Goal: Communication & Community: Share content

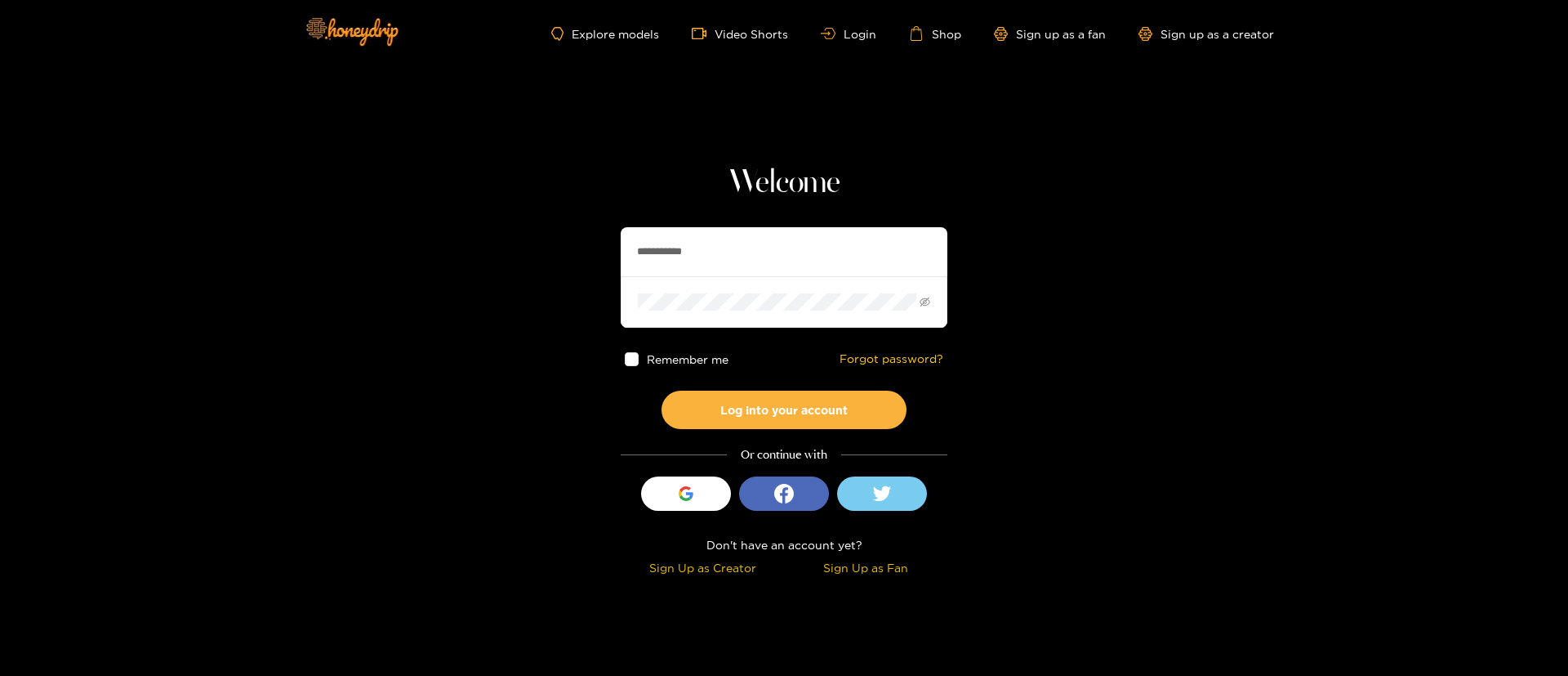
click at [689, 257] on input "**********" at bounding box center [784, 251] width 327 height 49
click at [689, 257] on input "text" at bounding box center [784, 251] width 327 height 49
paste input "******"
type input "******"
click at [803, 413] on button "Log into your account" at bounding box center [784, 409] width 245 height 38
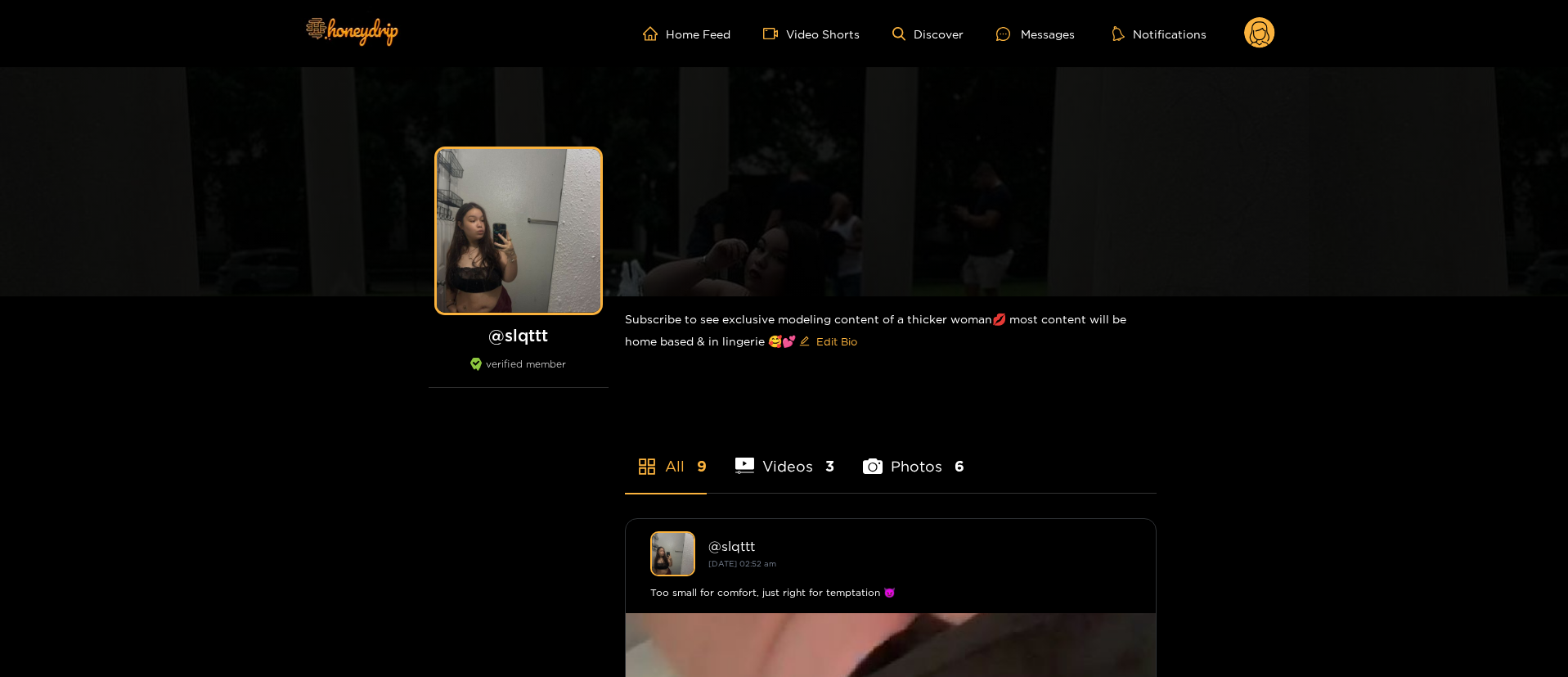
click at [1031, 34] on div "Messages" at bounding box center [1035, 34] width 78 height 19
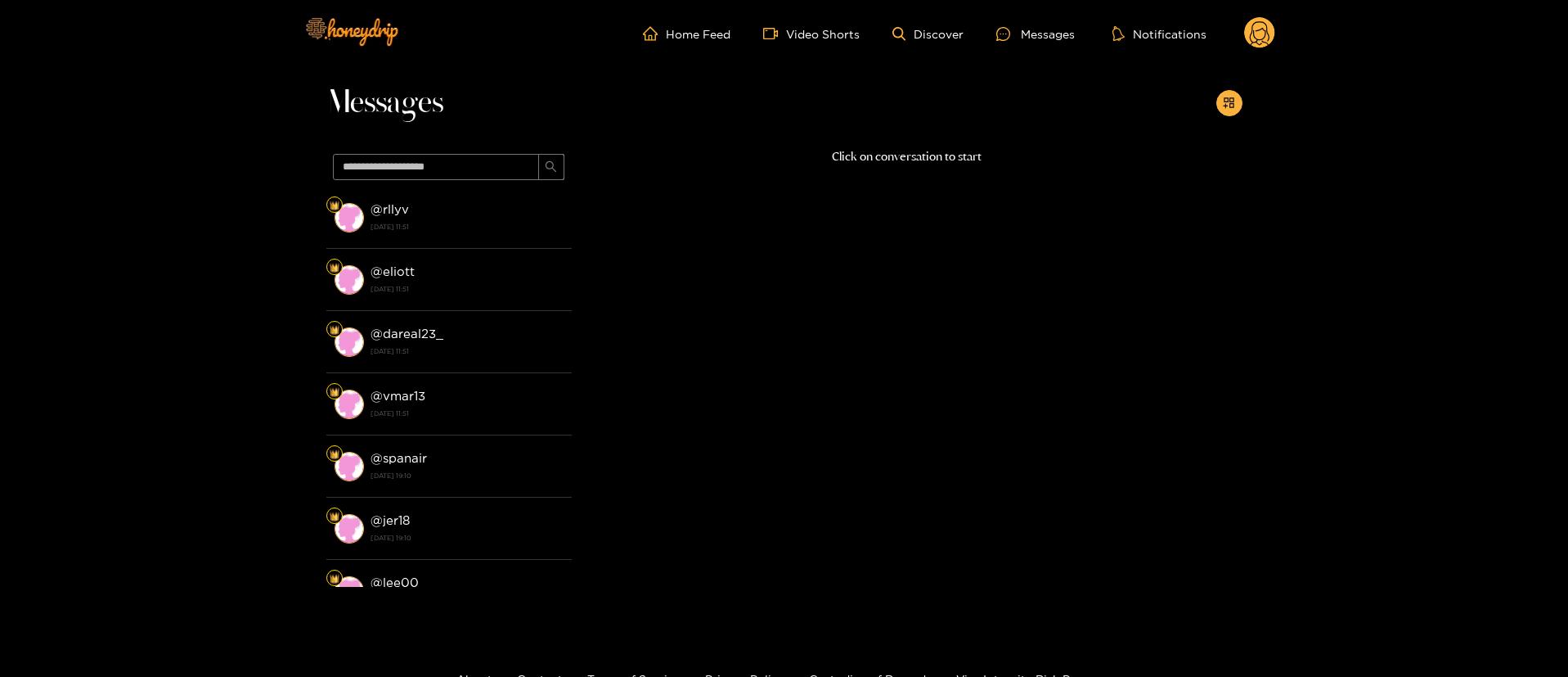
click at [1249, 40] on circle at bounding box center [1259, 32] width 31 height 31
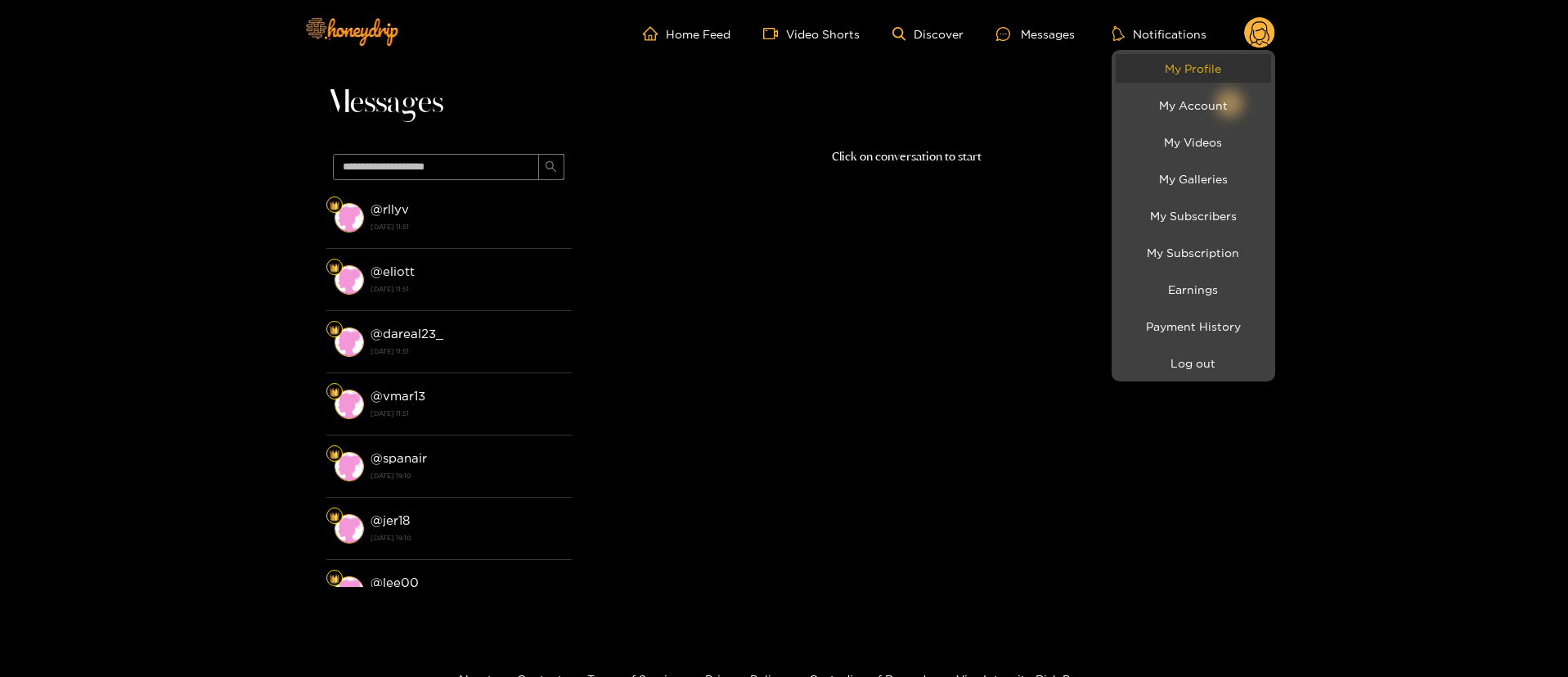
click at [1207, 67] on link "My Profile" at bounding box center [1192, 69] width 155 height 29
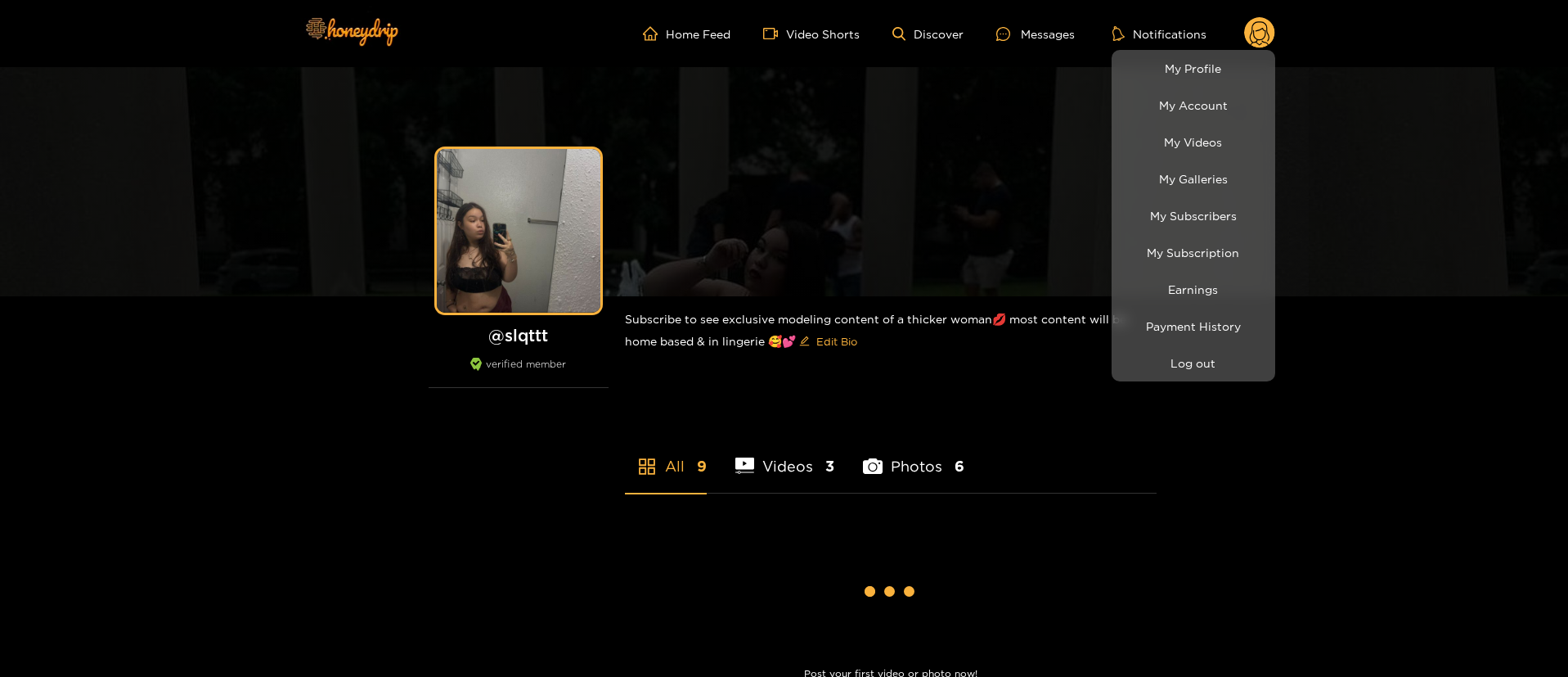
click at [1049, 18] on div at bounding box center [784, 338] width 1568 height 677
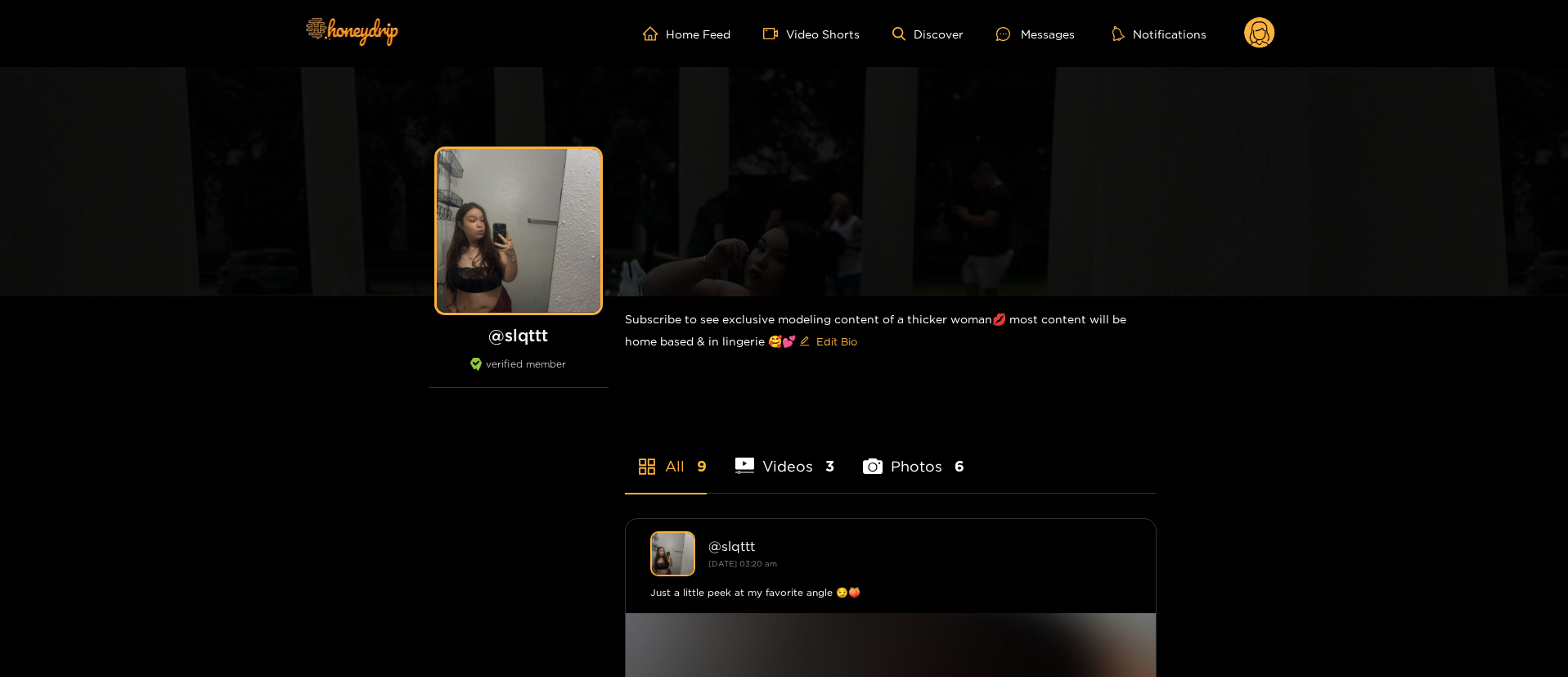
click at [1041, 23] on ul "Home Feed Video Shorts Discover Messages Notifications" at bounding box center [958, 33] width 632 height 32
click at [1040, 32] on div "Messages" at bounding box center [1035, 34] width 78 height 19
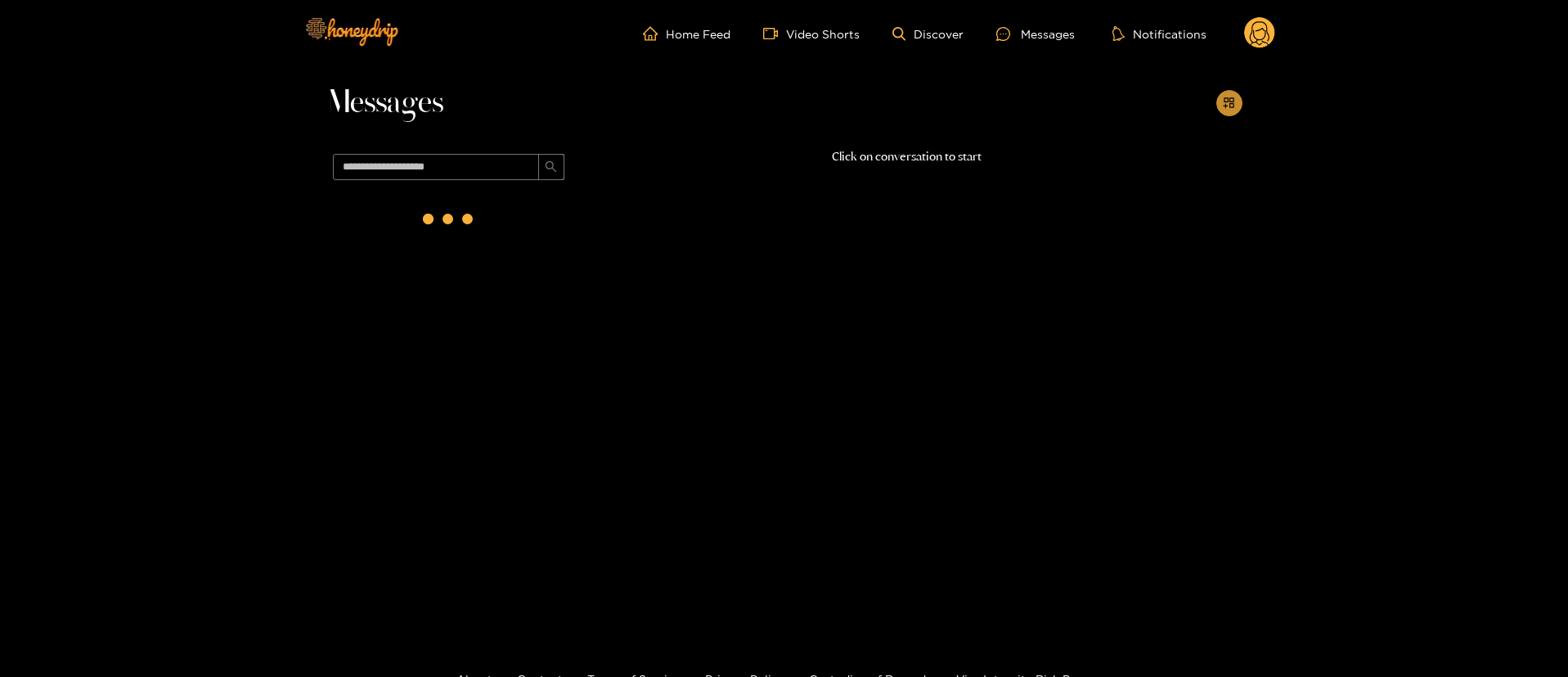
click at [1232, 107] on icon "appstore-add" at bounding box center [1229, 102] width 12 height 12
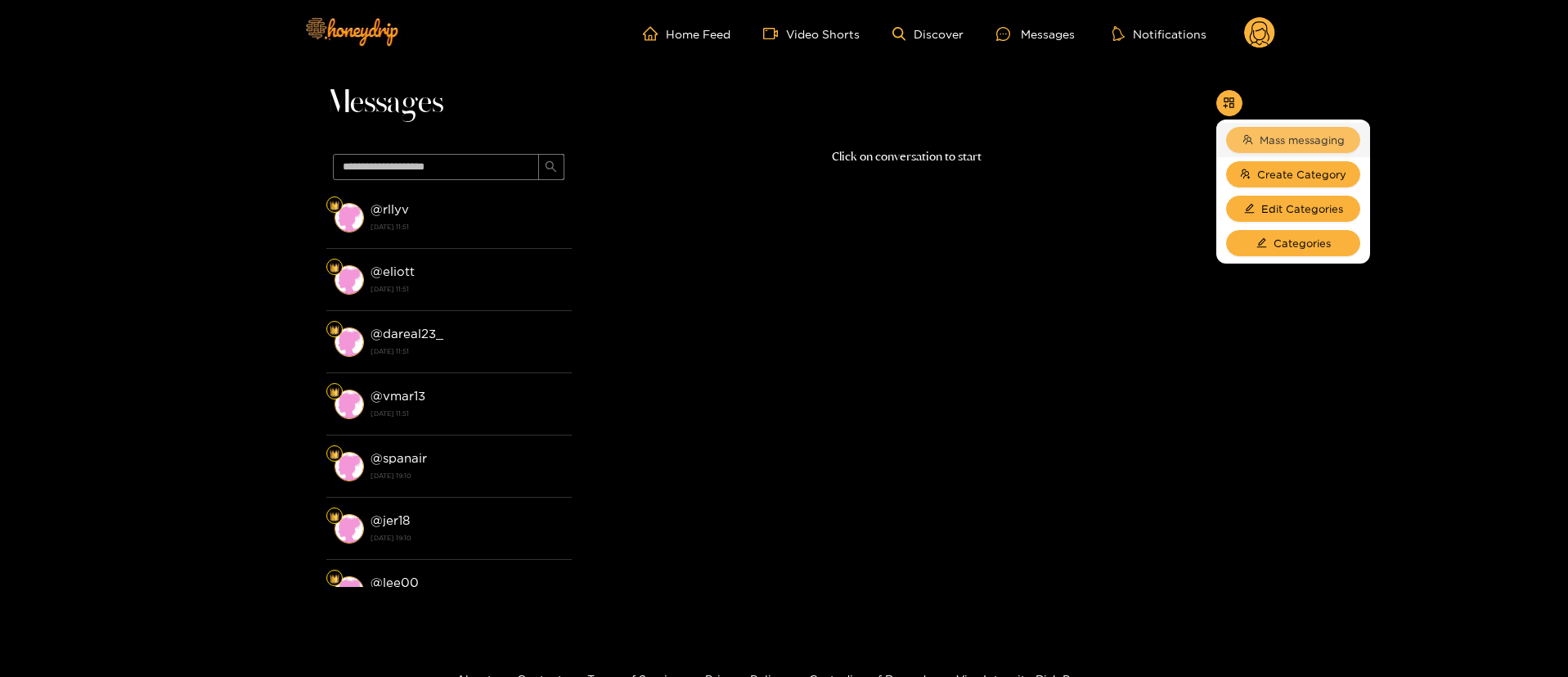
click at [1266, 135] on span "Mass messaging" at bounding box center [1301, 139] width 85 height 16
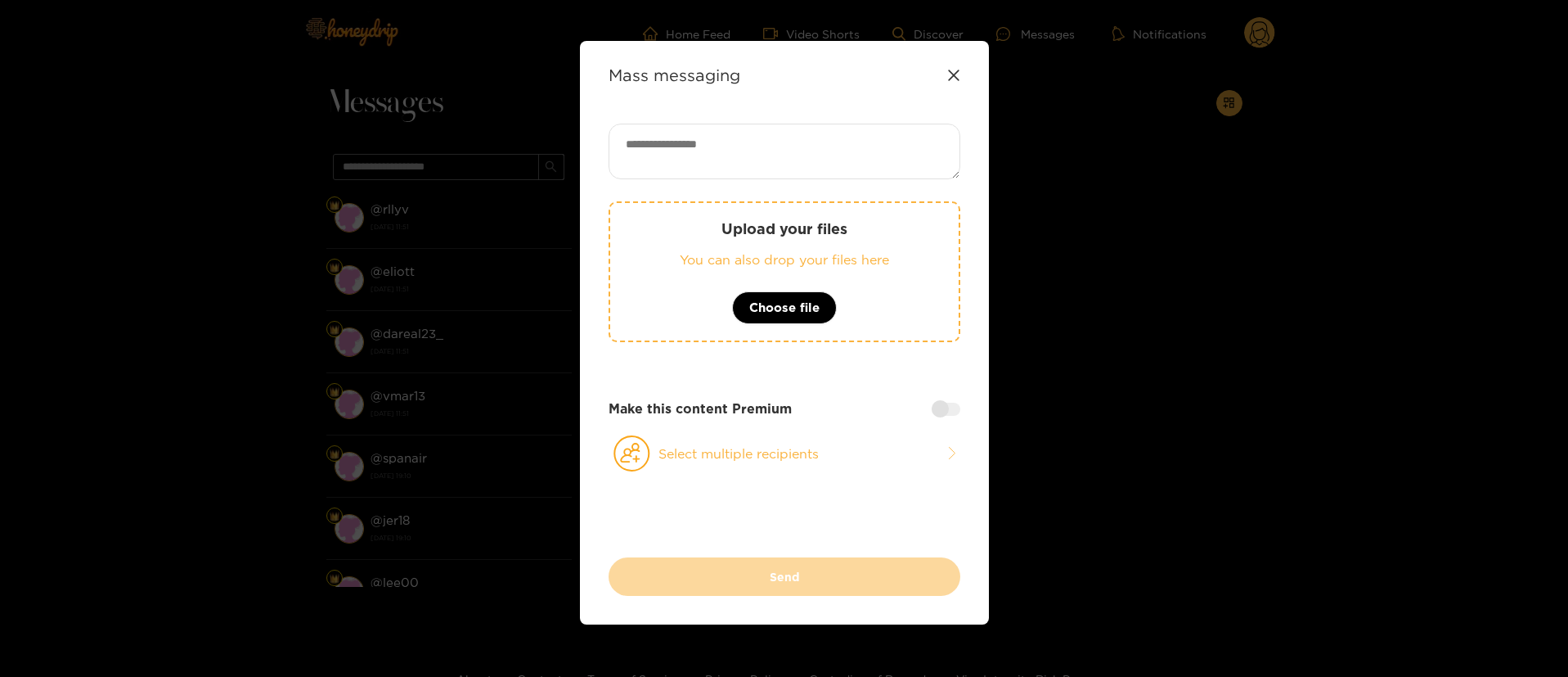
click at [775, 158] on textarea at bounding box center [784, 152] width 352 height 55
paste textarea "**********"
type textarea "**********"
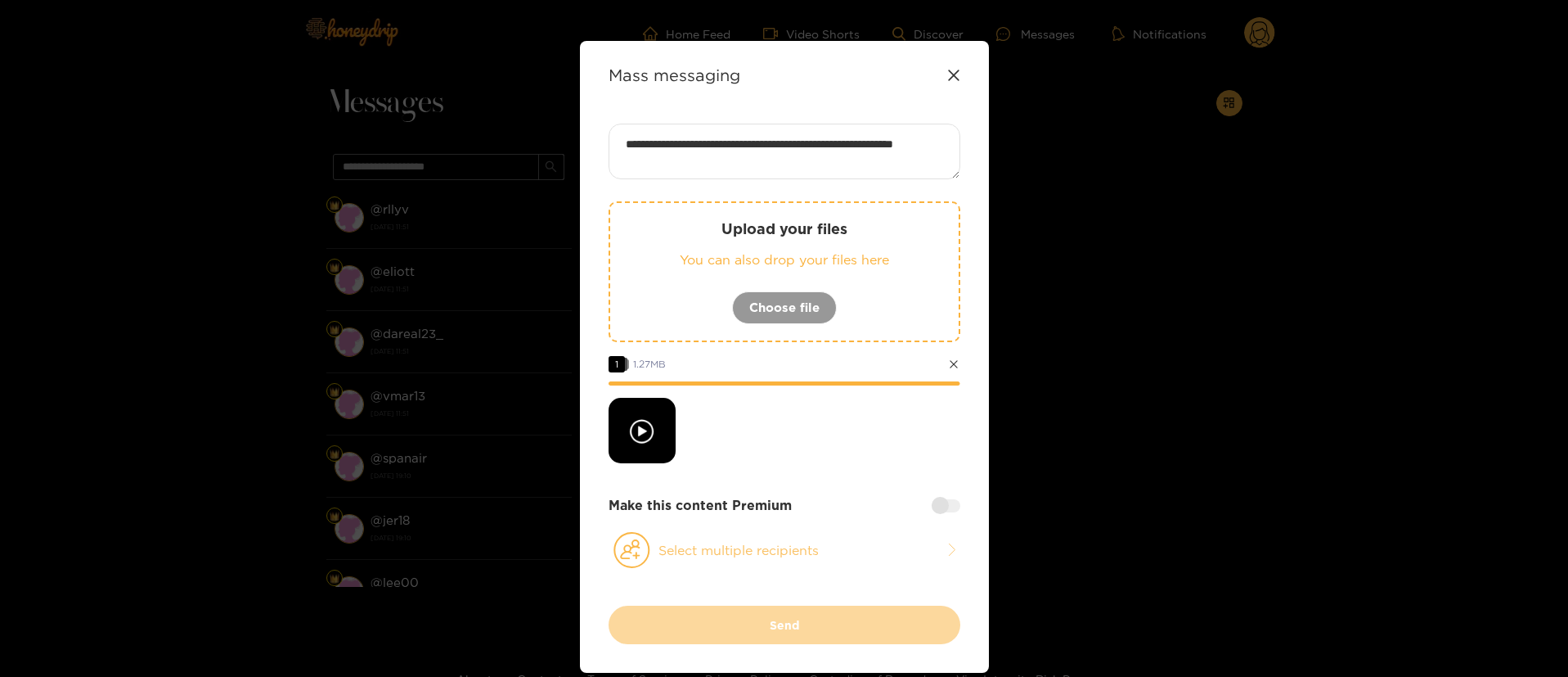
click at [743, 555] on button "Select multiple recipients" at bounding box center [784, 549] width 352 height 37
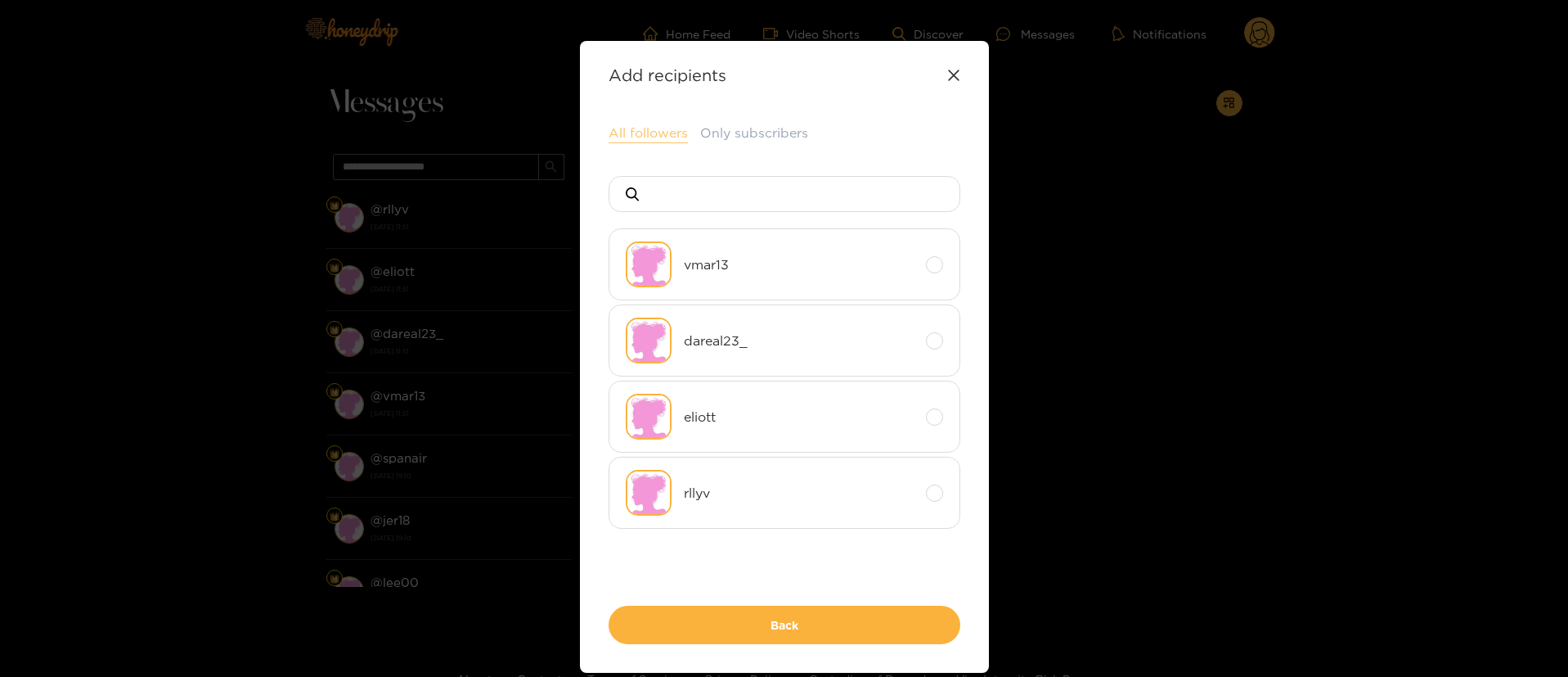
click at [658, 133] on button "All followers" at bounding box center [647, 133] width 79 height 20
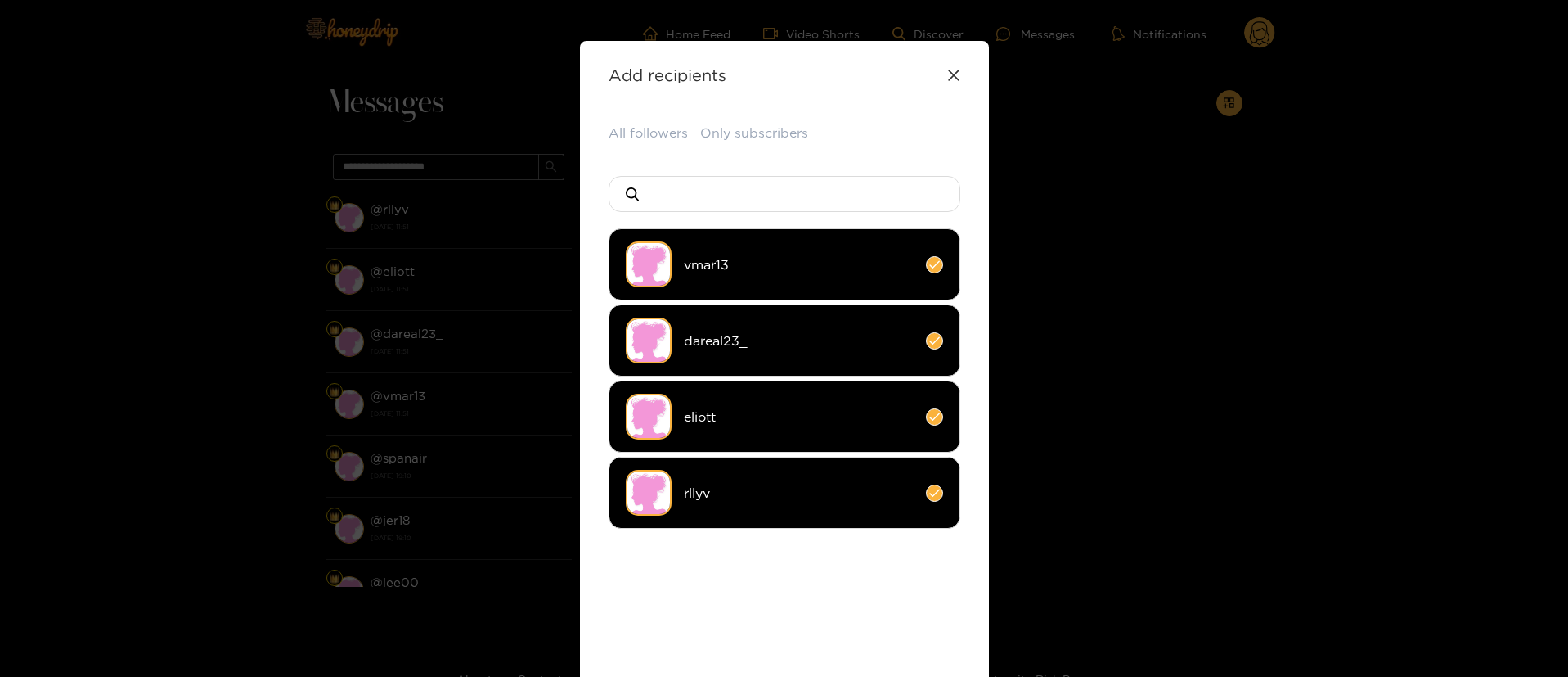
click at [700, 556] on div "All followers Only subscribers vmar13 dareal23_ eliott rllyv Back" at bounding box center [784, 424] width 352 height 601
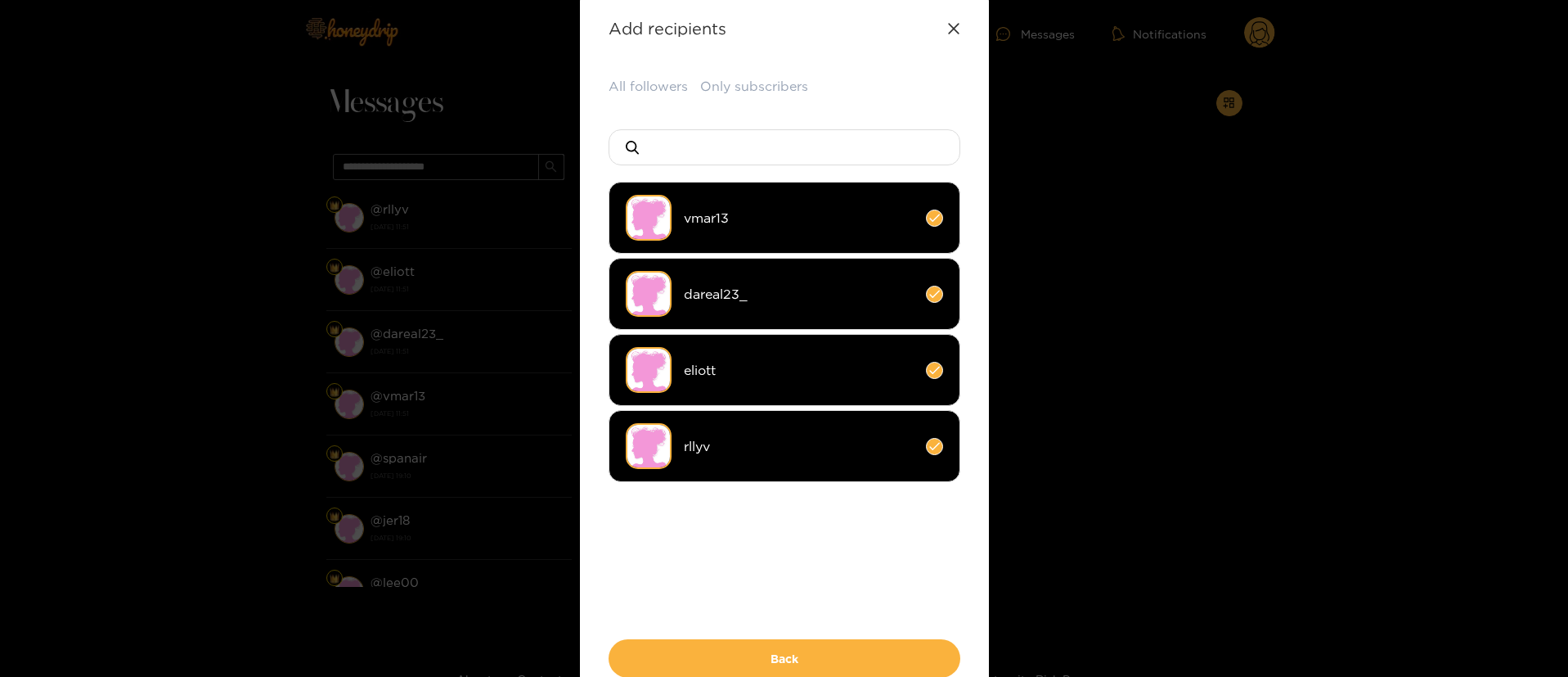
scroll to position [49, 0]
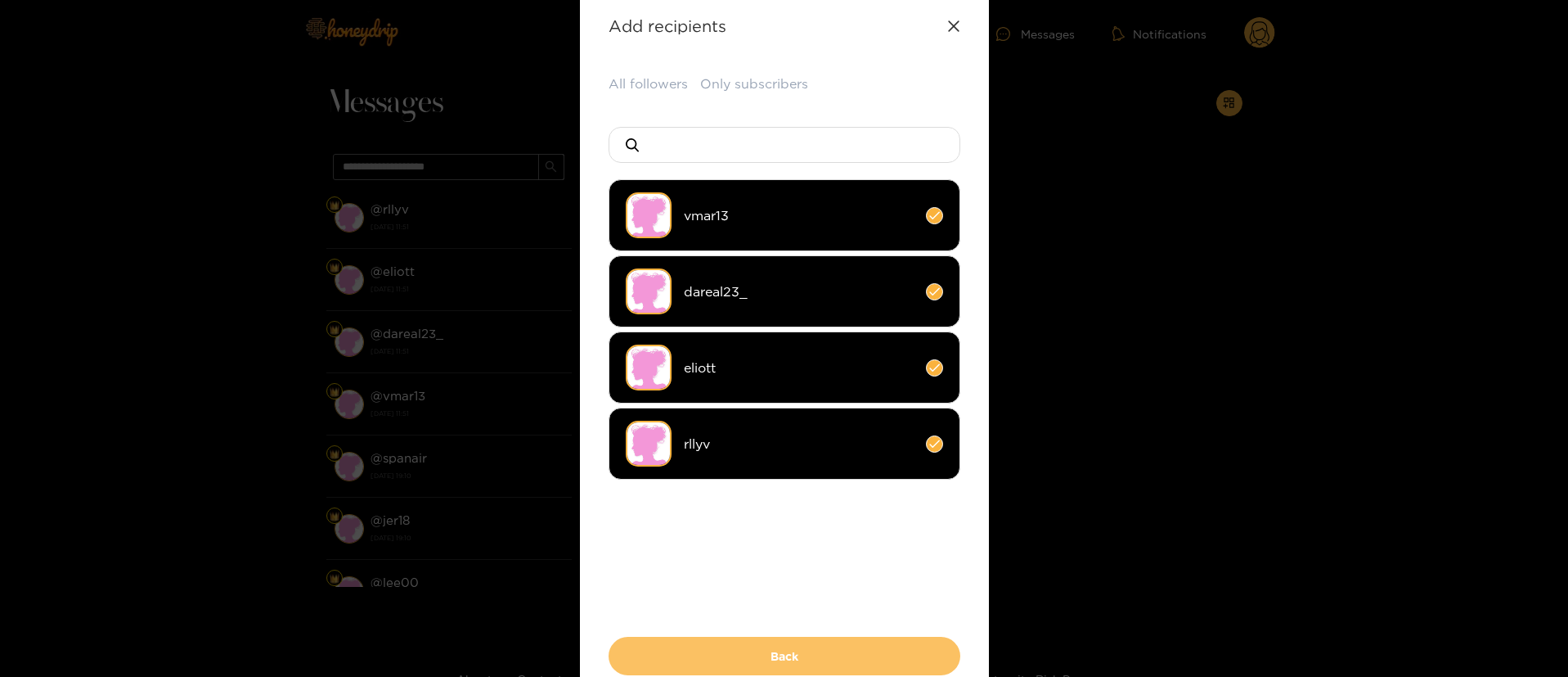
click at [772, 652] on button "Back" at bounding box center [784, 656] width 352 height 38
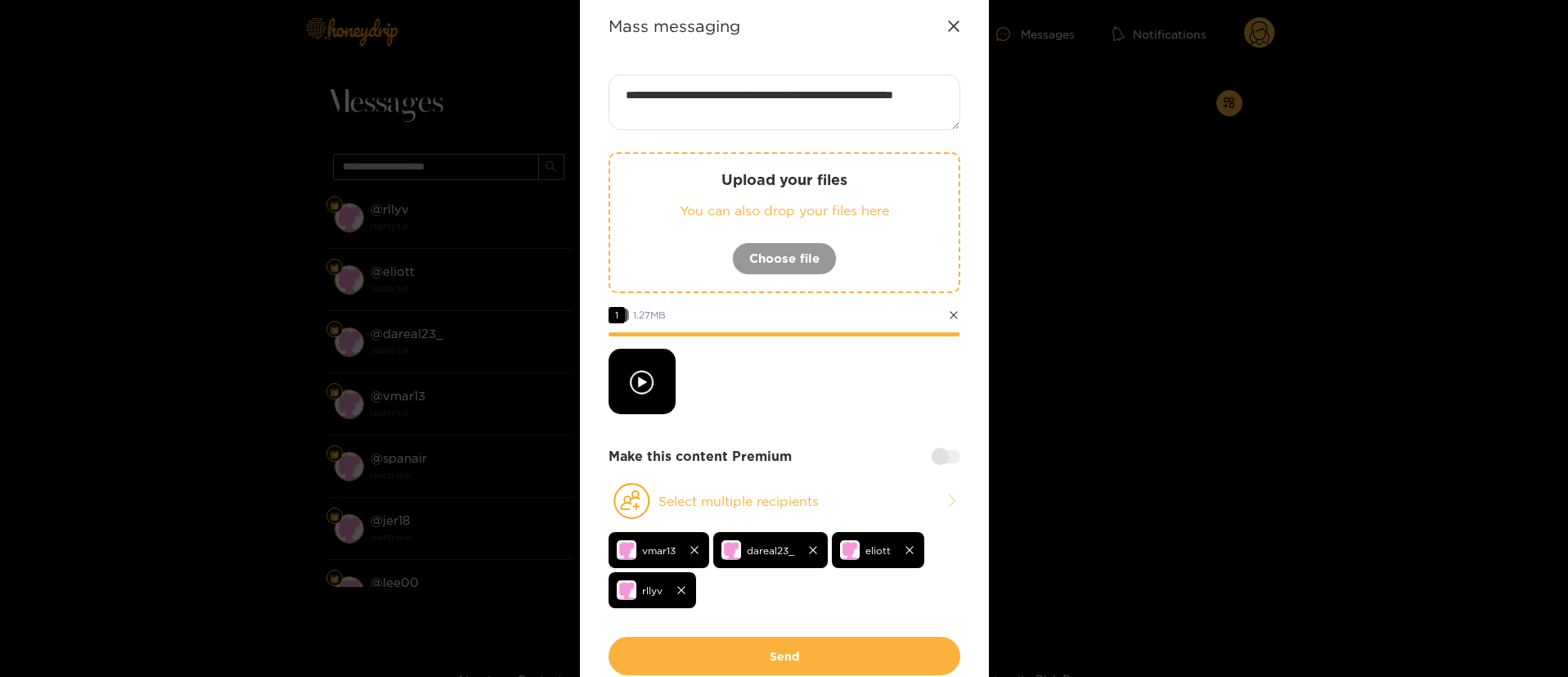
click at [942, 453] on div at bounding box center [946, 457] width 29 height 13
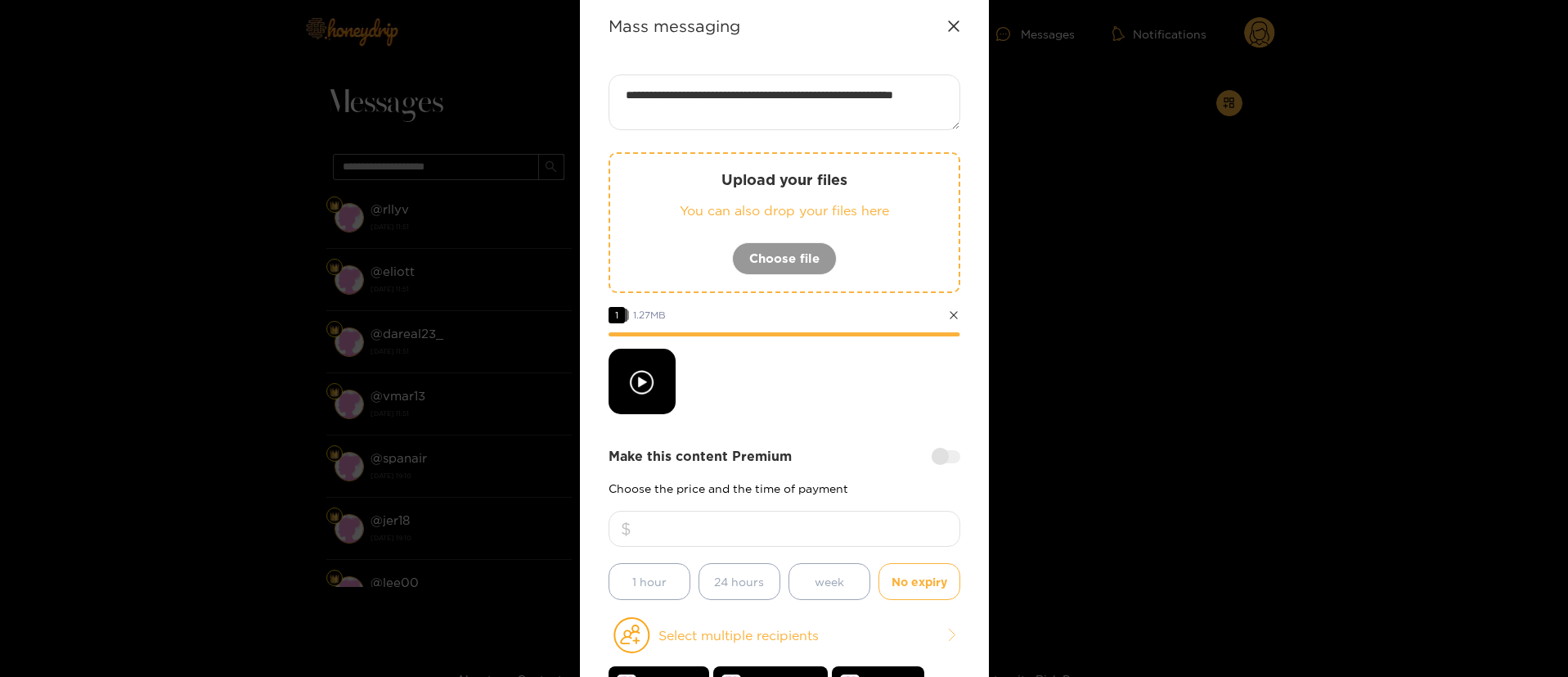
click at [838, 508] on div "Make this content Premium Choose the price and the time of payment 1 hour 24 ho…" at bounding box center [784, 523] width 352 height 153
click at [835, 516] on input "*" at bounding box center [784, 528] width 352 height 36
type input "**"
click at [832, 405] on div at bounding box center [784, 381] width 352 height 66
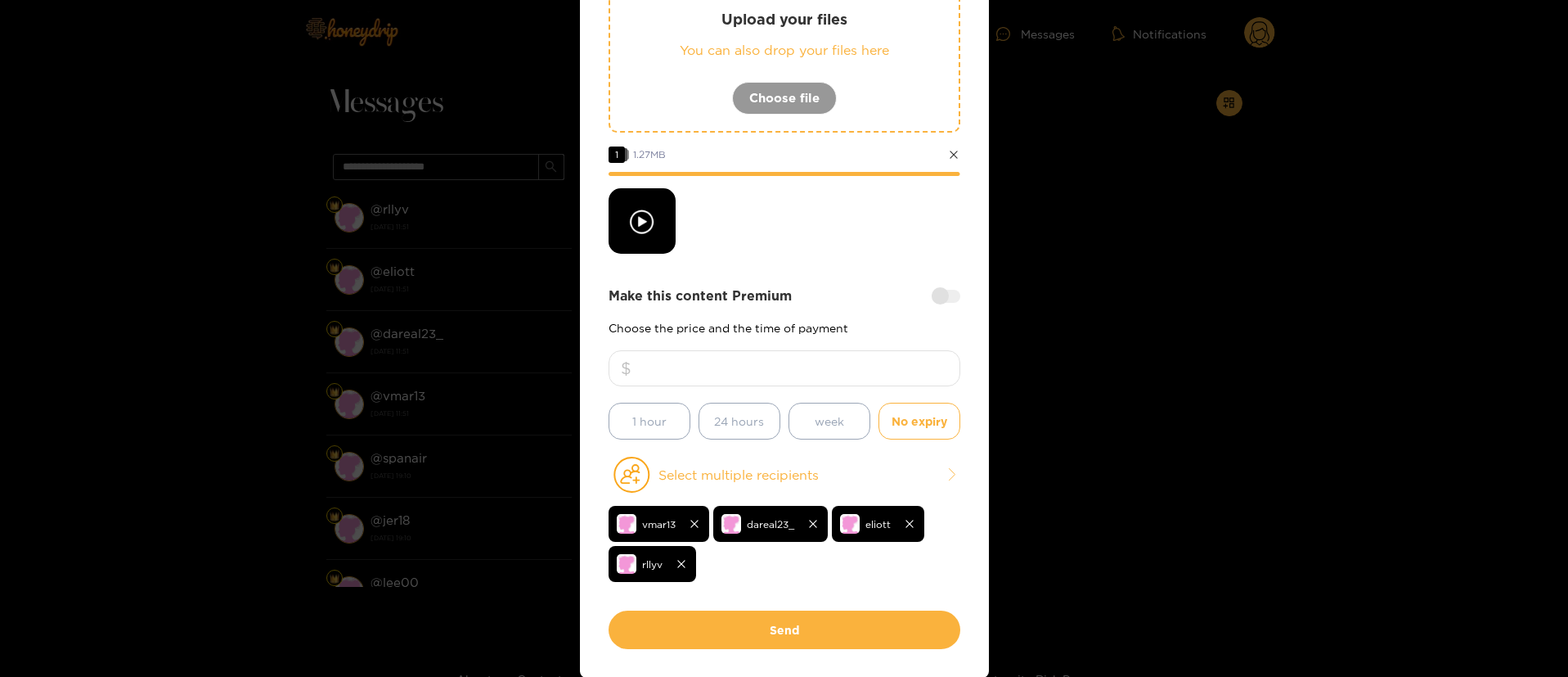
scroll to position [245, 0]
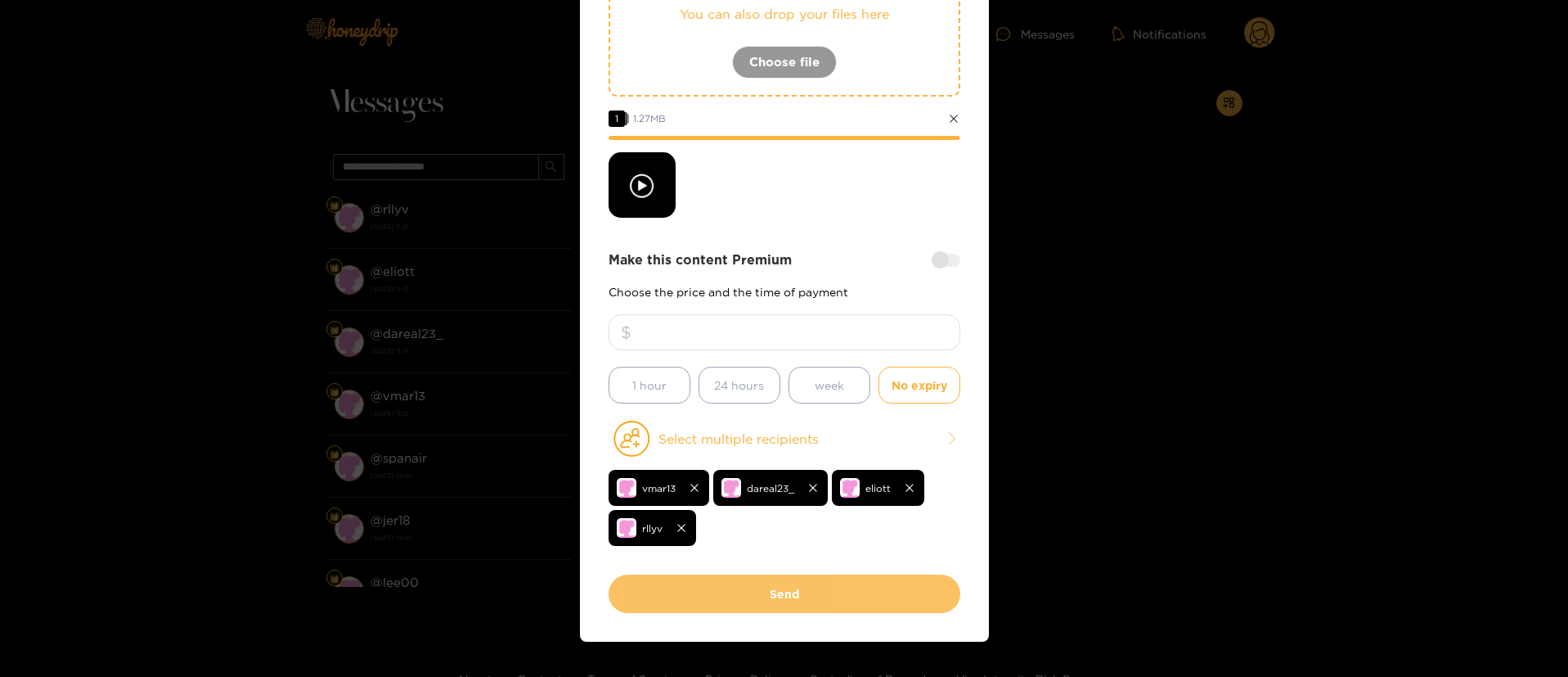
click at [765, 585] on button "Send" at bounding box center [784, 593] width 352 height 38
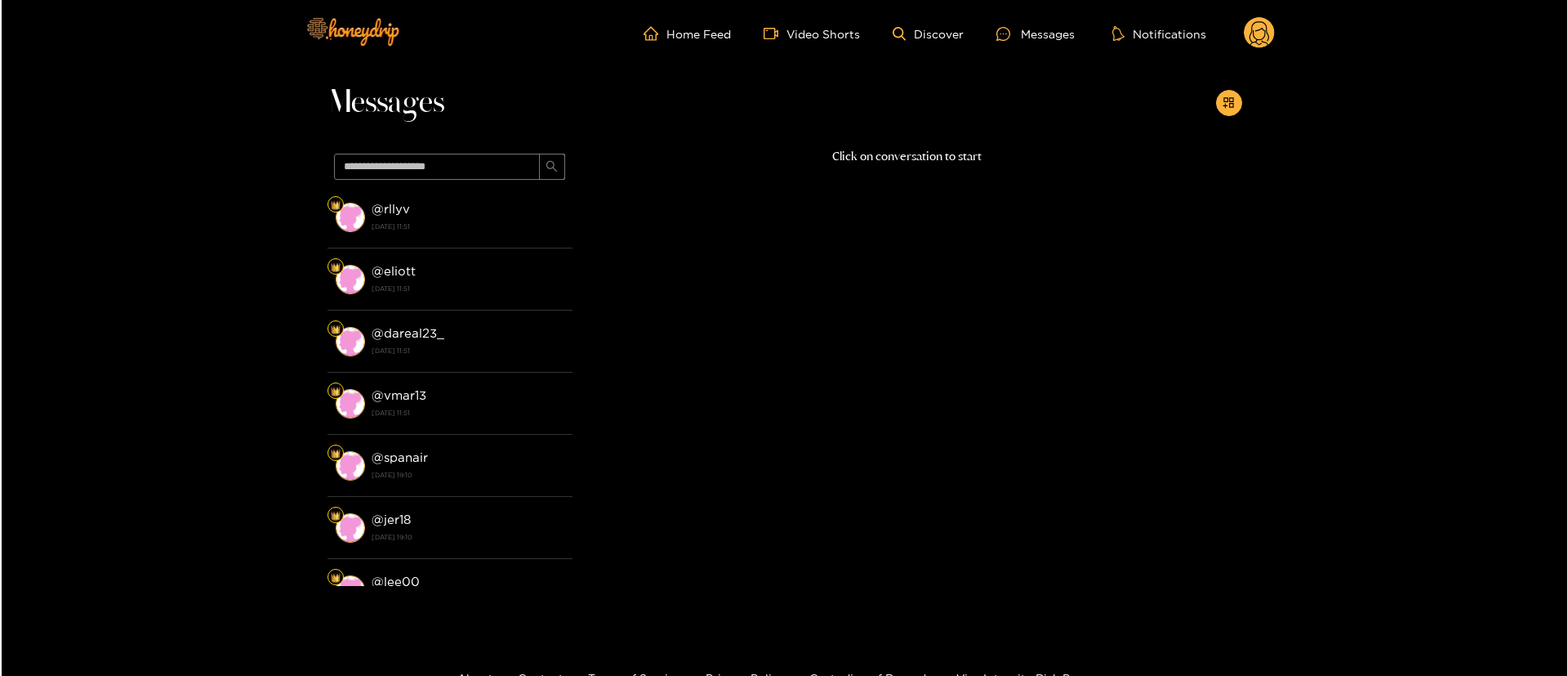
scroll to position [99, 0]
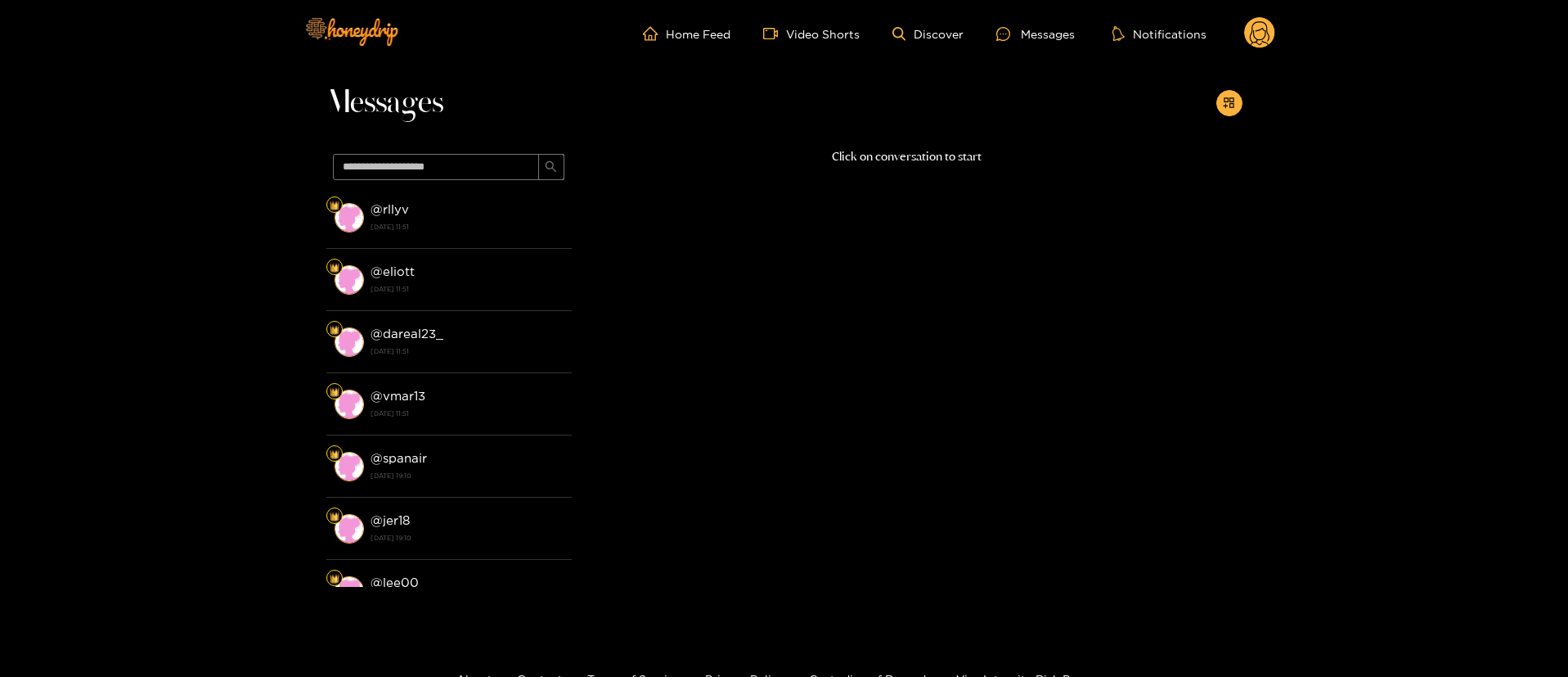
click at [1272, 31] on circle at bounding box center [1259, 32] width 31 height 31
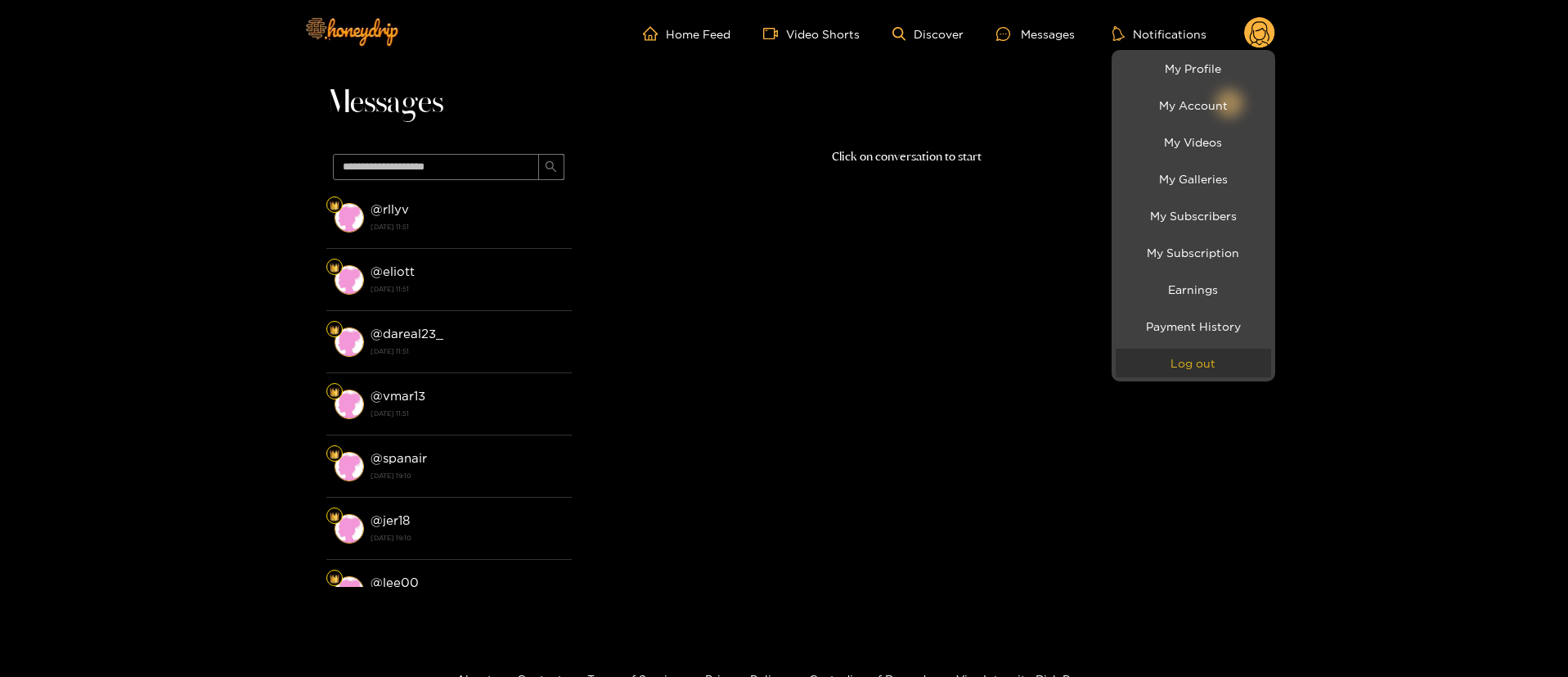
click at [1173, 355] on button "Log out" at bounding box center [1192, 363] width 155 height 29
